Goal: Transaction & Acquisition: Book appointment/travel/reservation

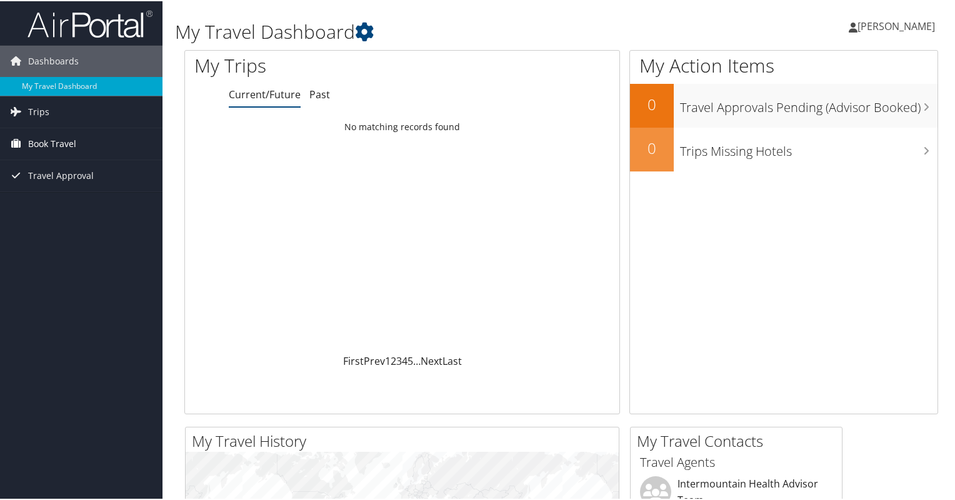
click at [58, 142] on span "Book Travel" at bounding box center [52, 142] width 48 height 31
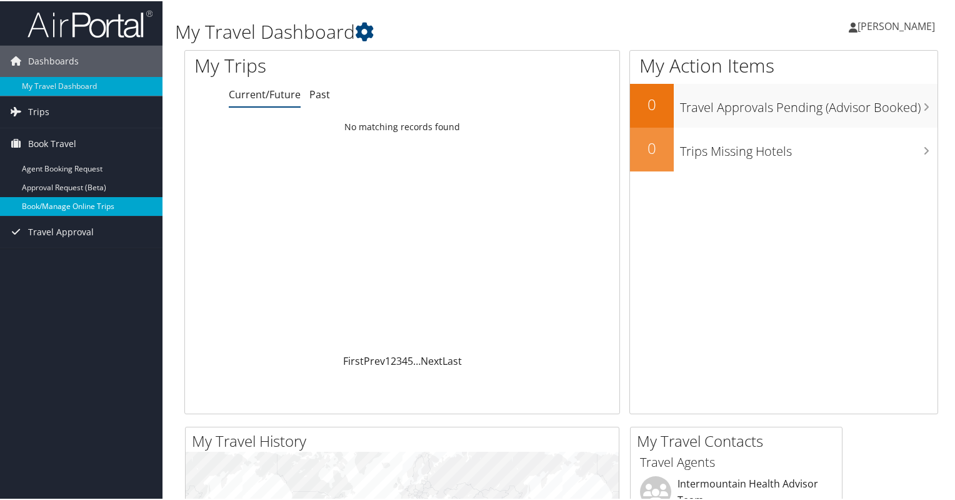
click at [64, 203] on link "Book/Manage Online Trips" at bounding box center [81, 205] width 163 height 19
